Goal: Transaction & Acquisition: Subscribe to service/newsletter

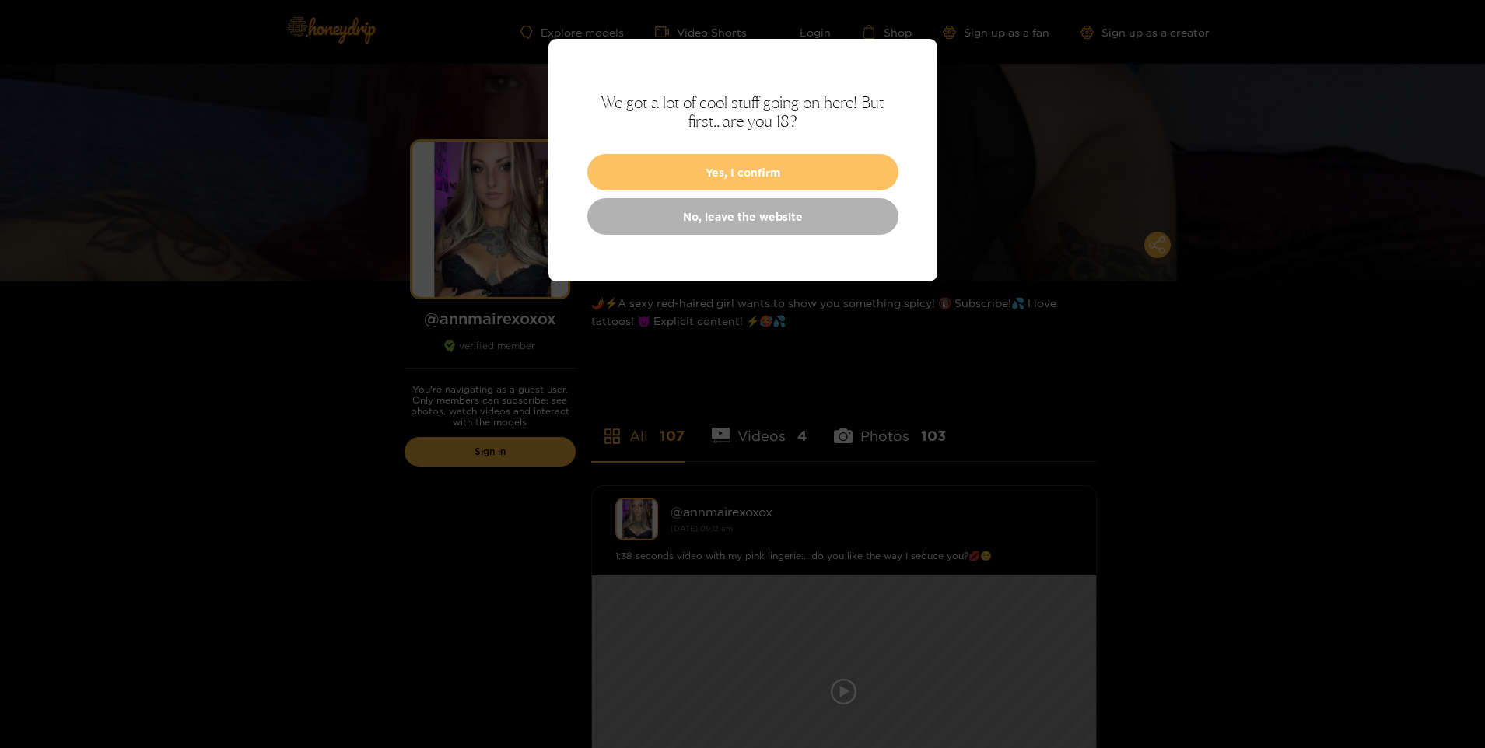
click at [714, 166] on button "Yes, I confirm" at bounding box center [742, 172] width 311 height 37
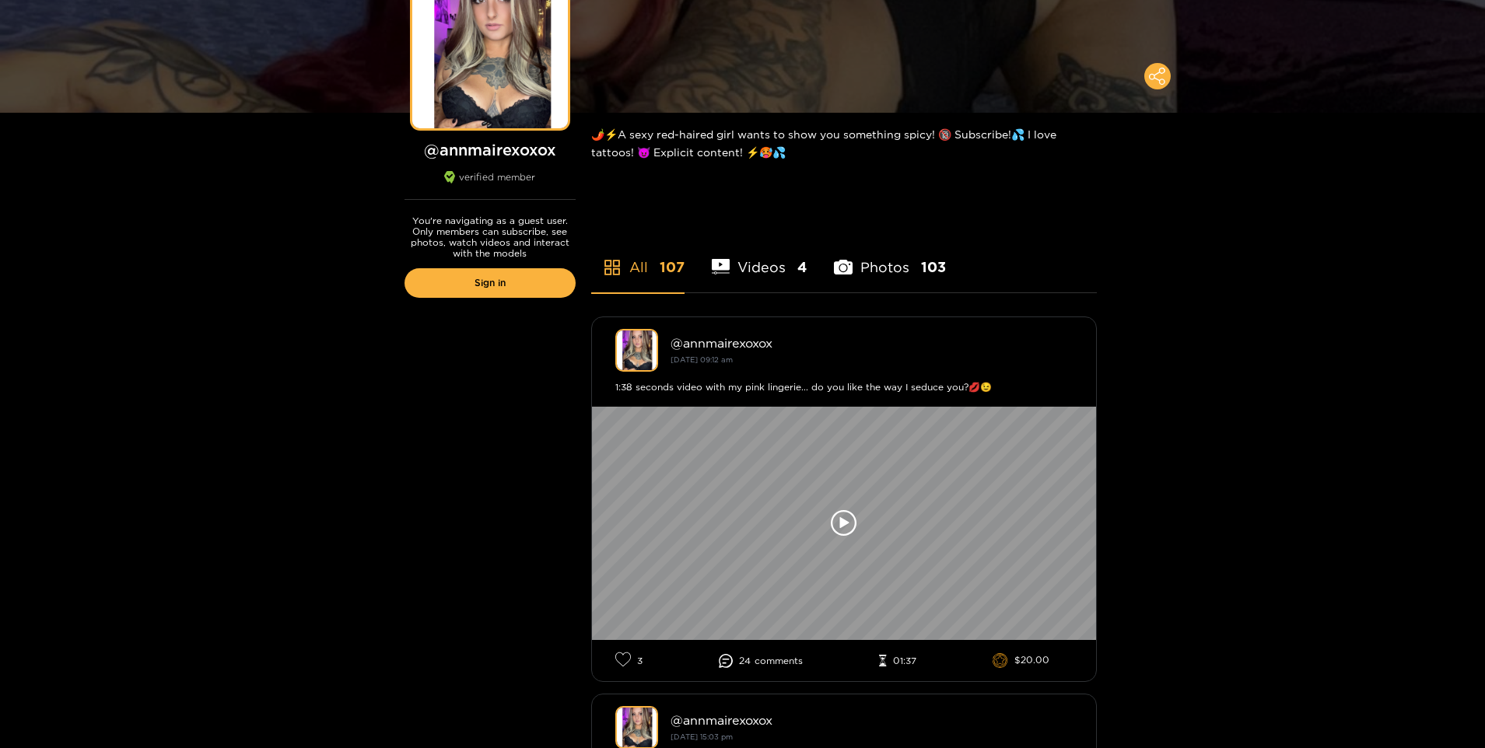
scroll to position [208, 0]
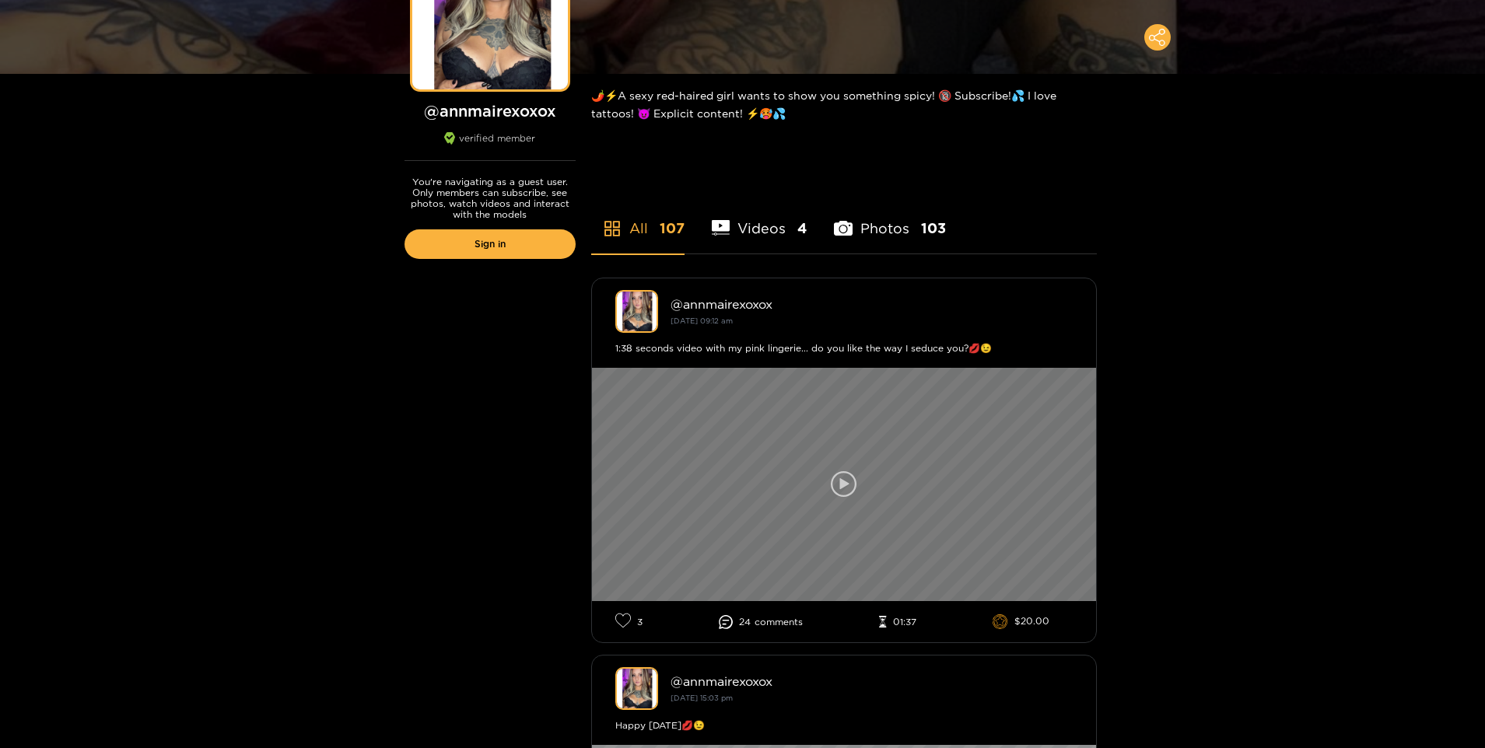
click at [838, 492] on icon at bounding box center [844, 484] width 26 height 26
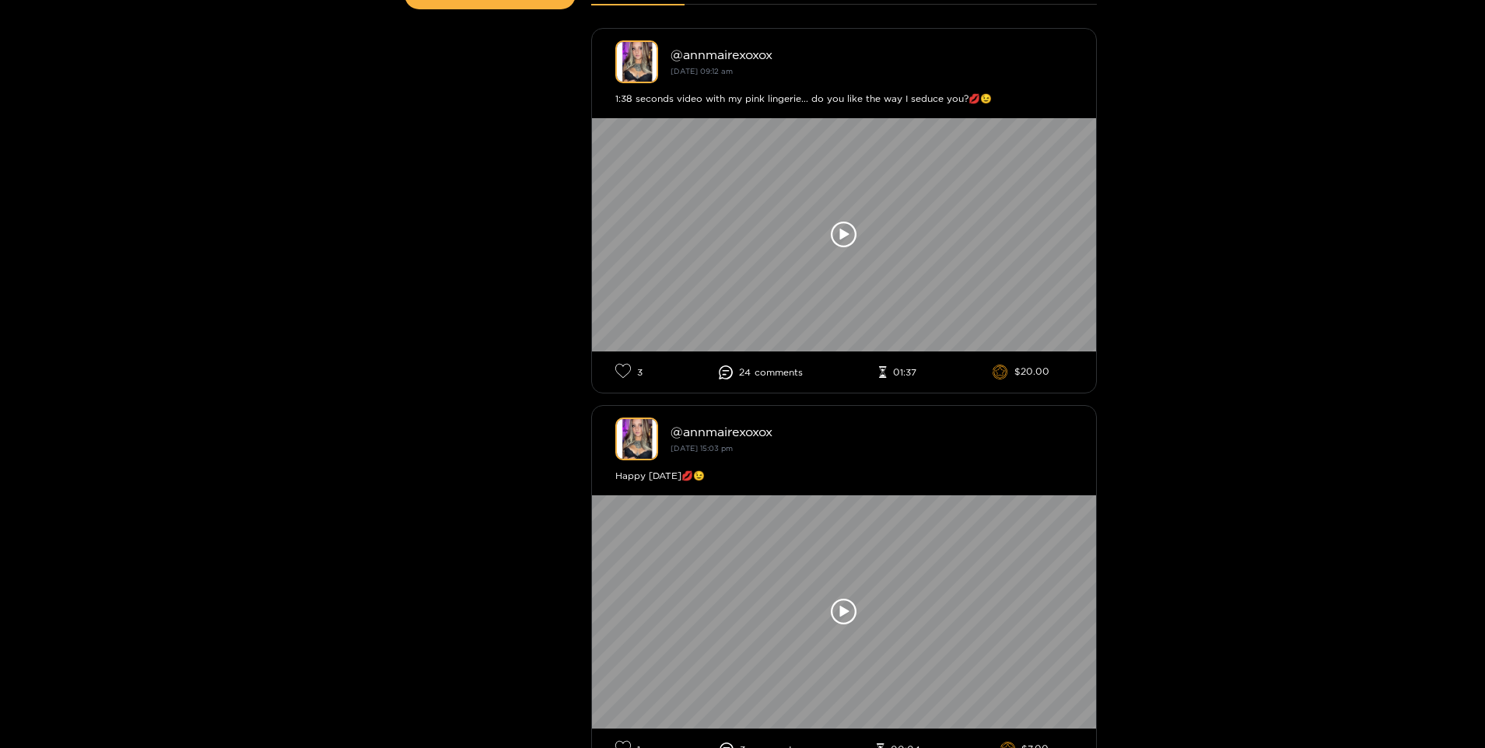
scroll to position [492, 0]
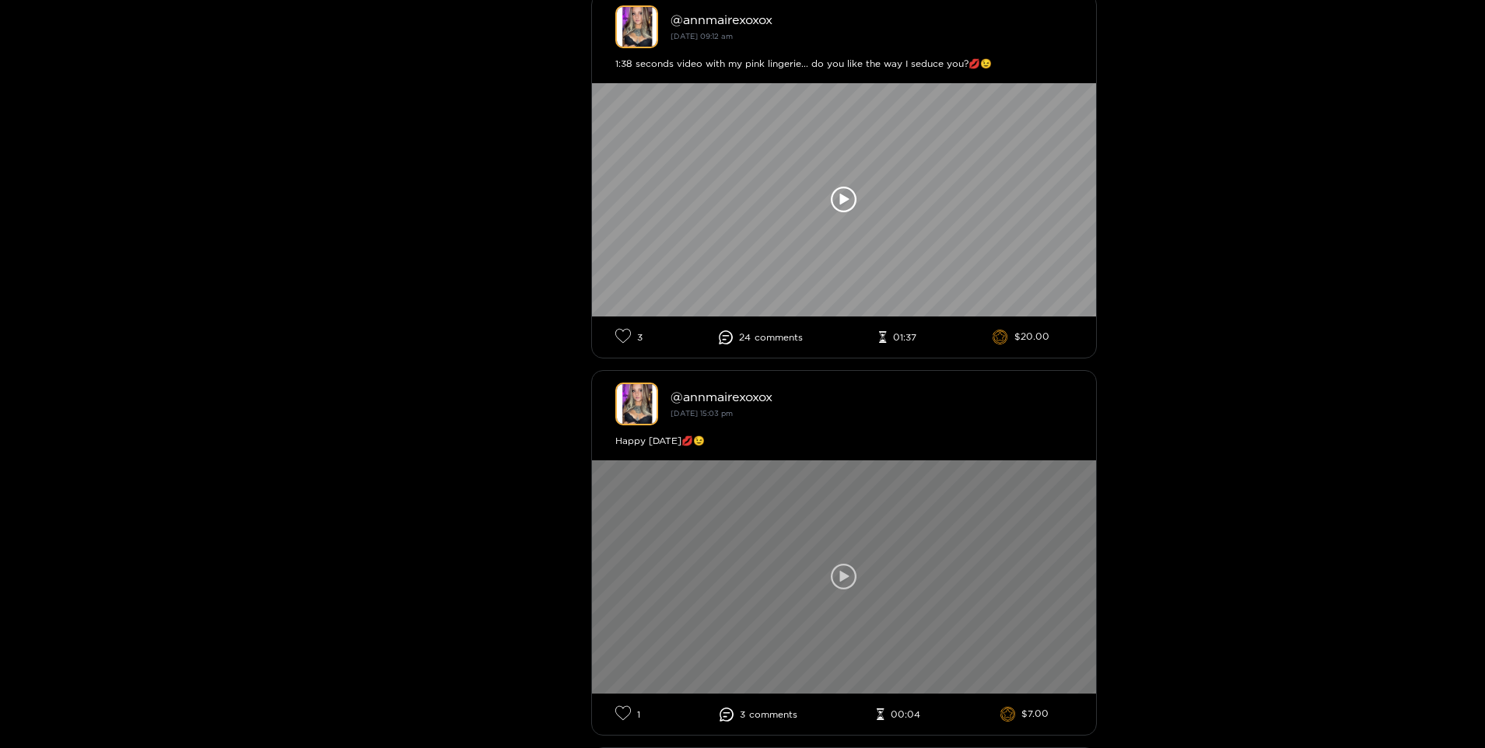
click at [831, 579] on icon at bounding box center [844, 577] width 26 height 26
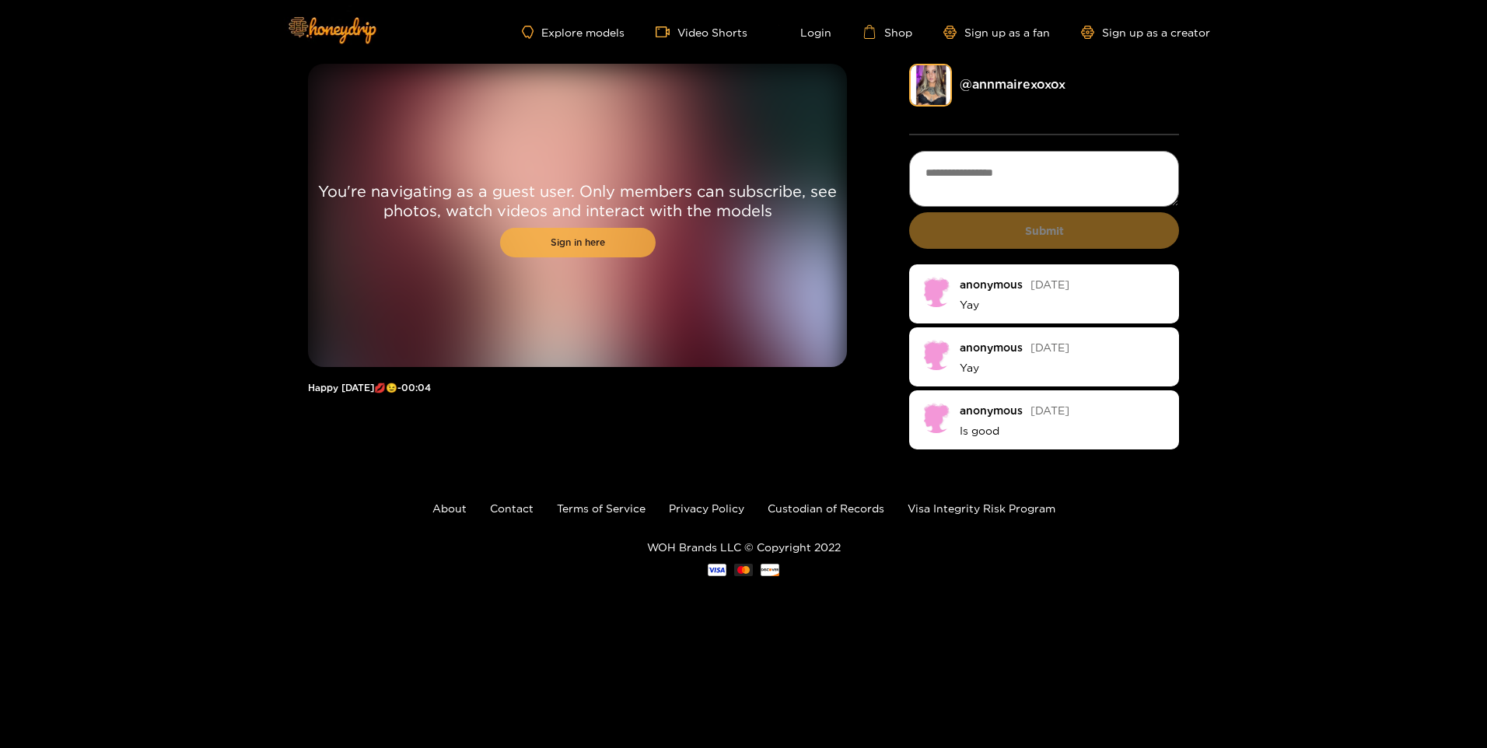
click at [561, 243] on link "Sign in here" at bounding box center [578, 243] width 156 height 30
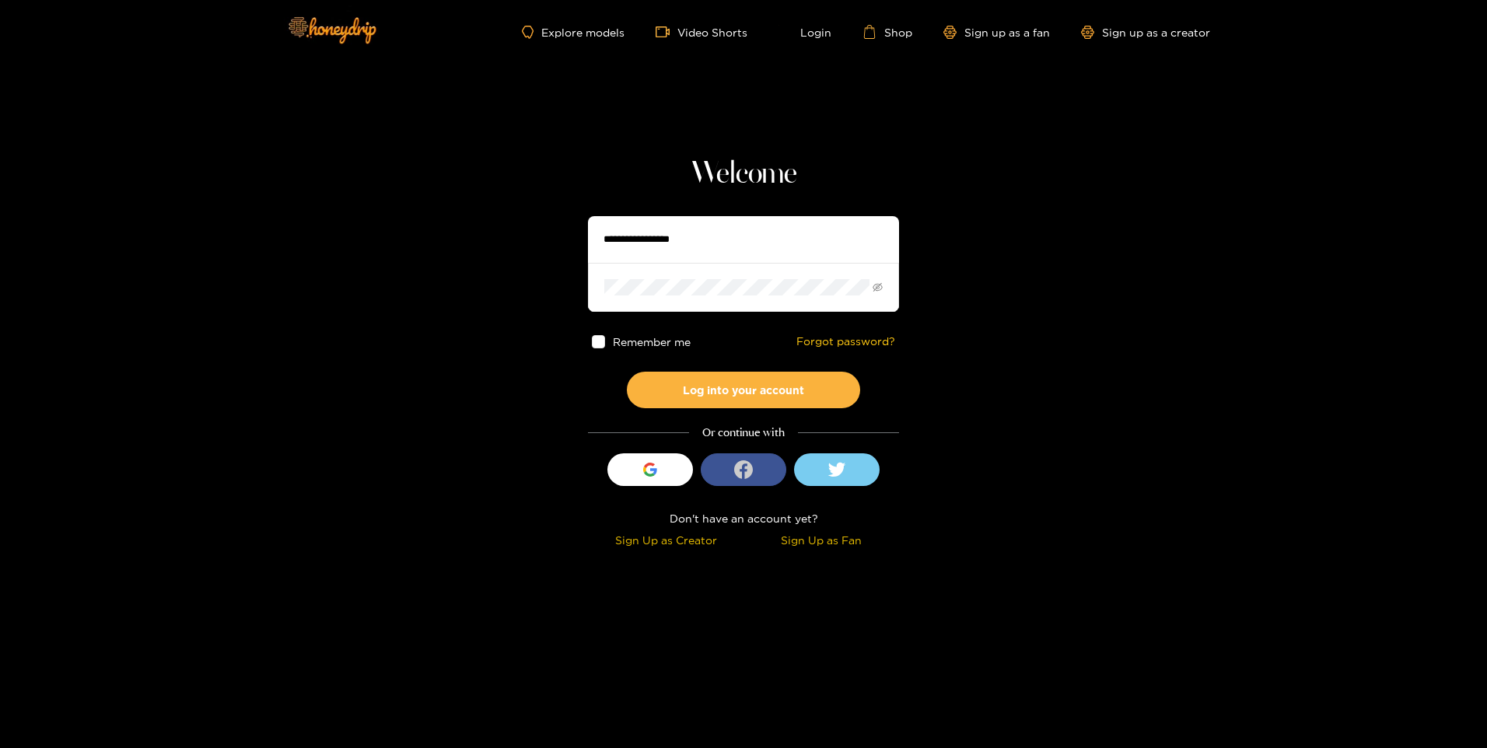
click at [724, 475] on button "login_with" at bounding box center [744, 469] width 86 height 33
click at [733, 478] on button "login_with" at bounding box center [744, 469] width 86 height 33
click at [668, 476] on button "Sign in with Google" at bounding box center [650, 469] width 86 height 33
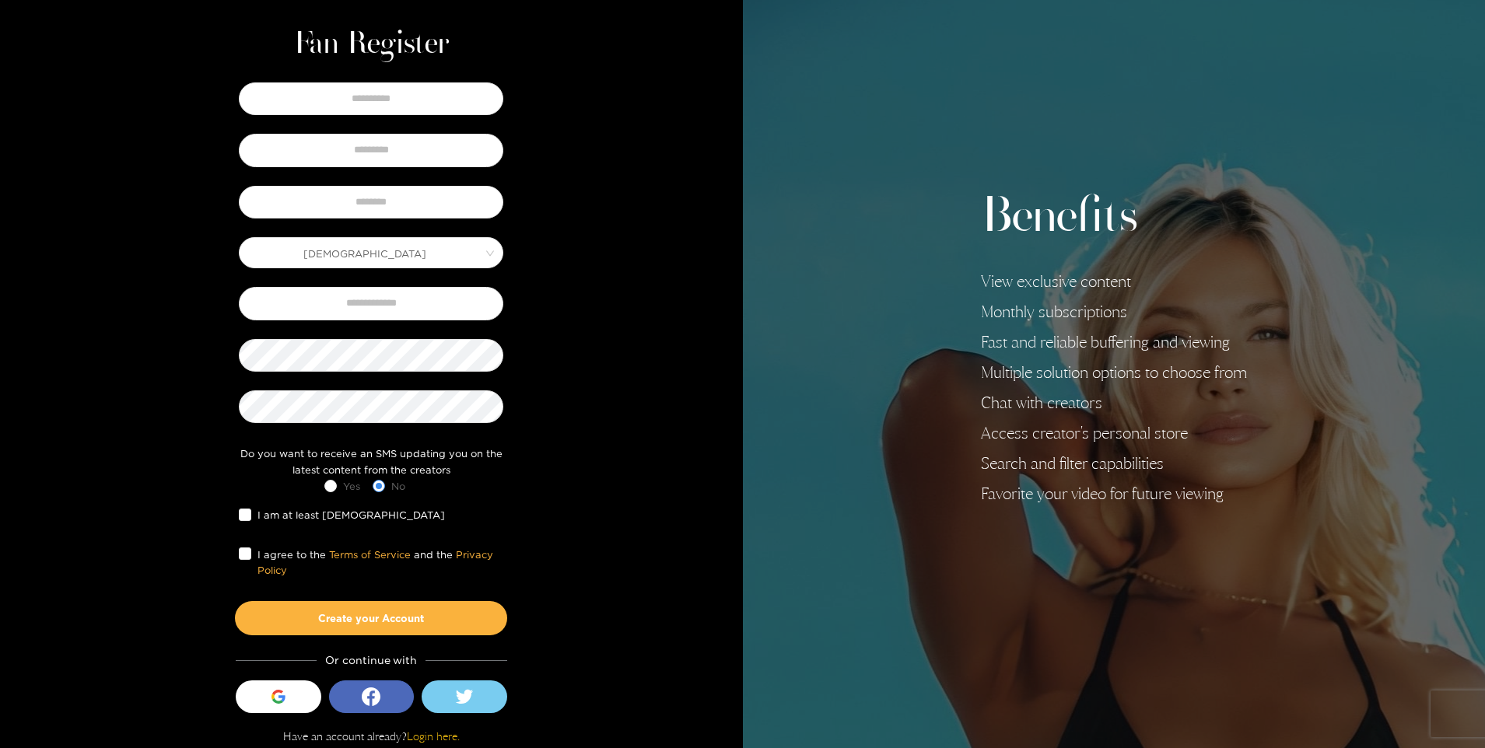
scroll to position [59, 0]
